Goal: Information Seeking & Learning: Find contact information

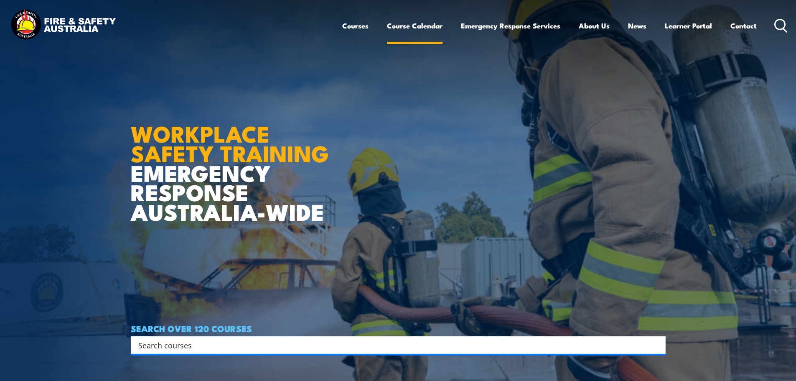
click at [412, 27] on link "Course Calendar" at bounding box center [415, 26] width 56 height 22
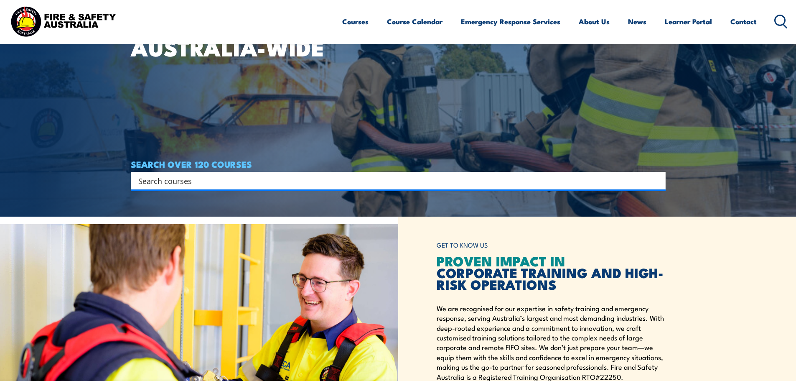
scroll to position [209, 0]
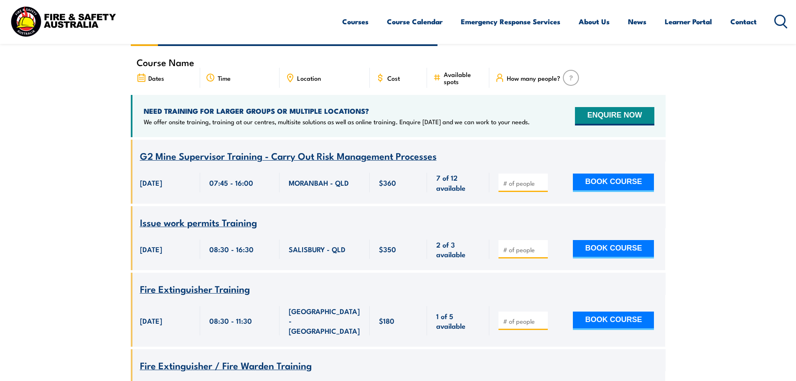
scroll to position [84, 0]
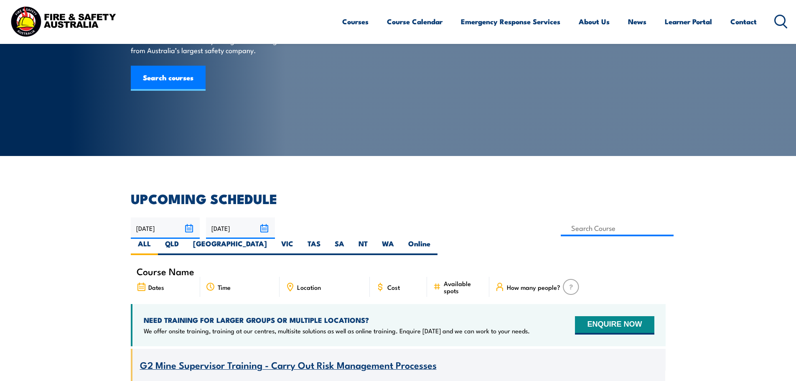
click at [322, 278] on div "Location" at bounding box center [325, 287] width 90 height 20
click at [561, 232] on input at bounding box center [617, 228] width 113 height 16
type input "Chief Fire Warden Training"
click at [328, 239] on label "TAS" at bounding box center [314, 247] width 27 height 16
click at [326, 239] on input "TAS" at bounding box center [323, 241] width 5 height 5
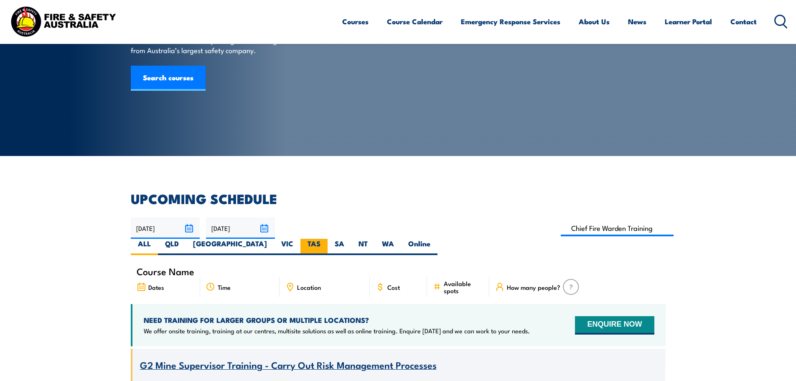
radio input "true"
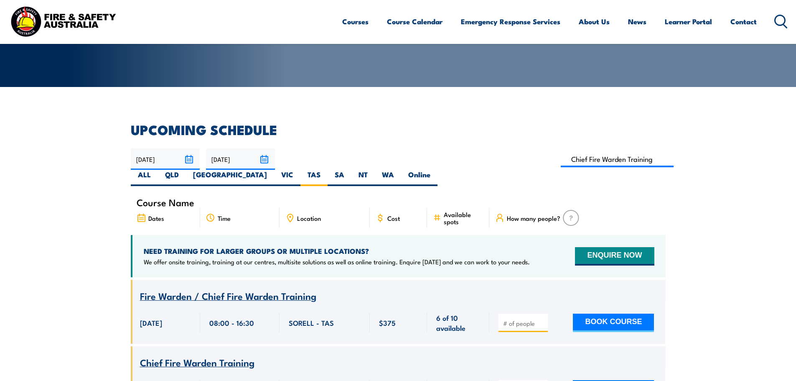
scroll to position [150, 0]
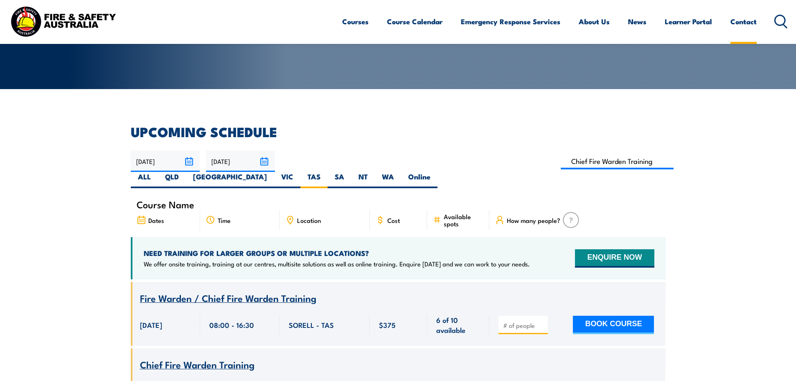
click at [747, 24] on link "Contact" at bounding box center [744, 21] width 26 height 22
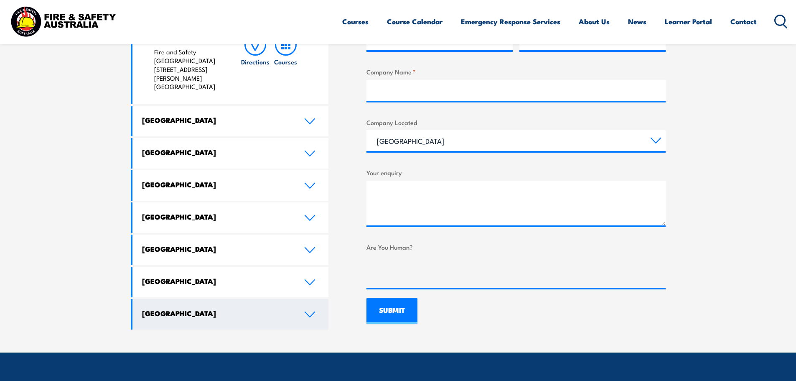
scroll to position [418, 0]
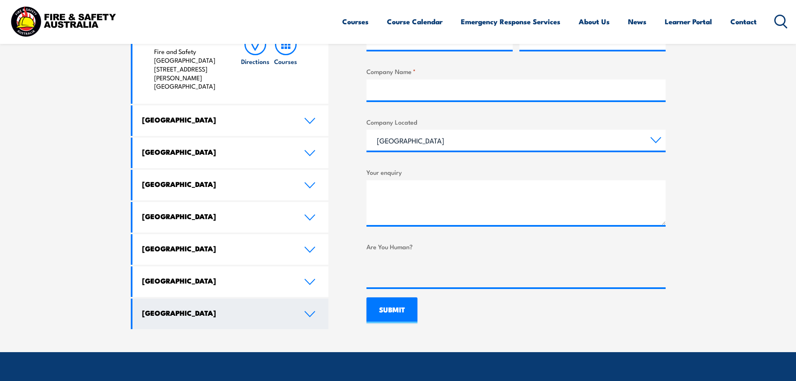
click at [304, 298] on link "[GEOGRAPHIC_DATA]" at bounding box center [231, 313] width 196 height 31
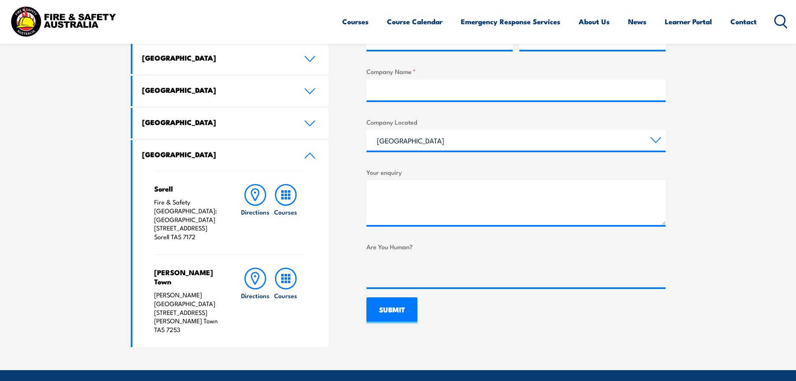
click at [186, 226] on p "Fire & Safety [GEOGRAPHIC_DATA]: [GEOGRAPHIC_DATA] [STREET_ADDRESS]" at bounding box center [189, 219] width 70 height 43
click at [258, 197] on icon at bounding box center [256, 195] width 22 height 22
